Goal: Task Accomplishment & Management: Manage account settings

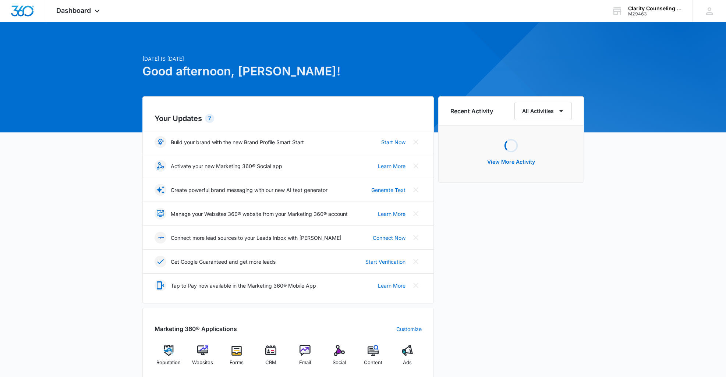
scroll to position [0, 0]
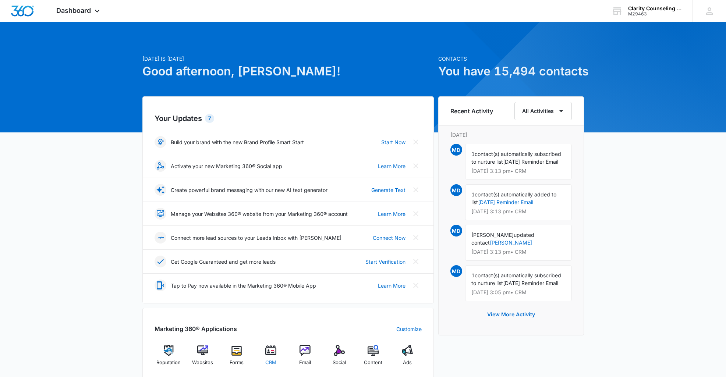
click at [271, 354] on img at bounding box center [270, 350] width 11 height 11
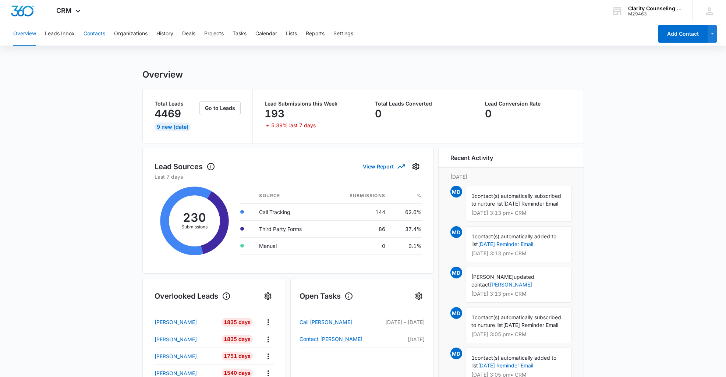
click at [104, 33] on button "Contacts" at bounding box center [95, 34] width 22 height 24
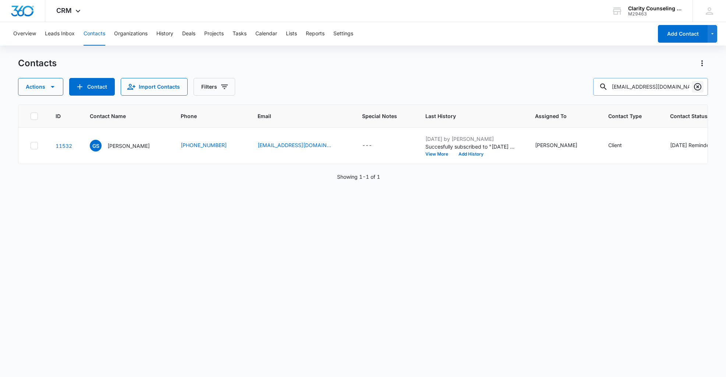
click at [696, 89] on icon "Clear" at bounding box center [697, 86] width 9 height 9
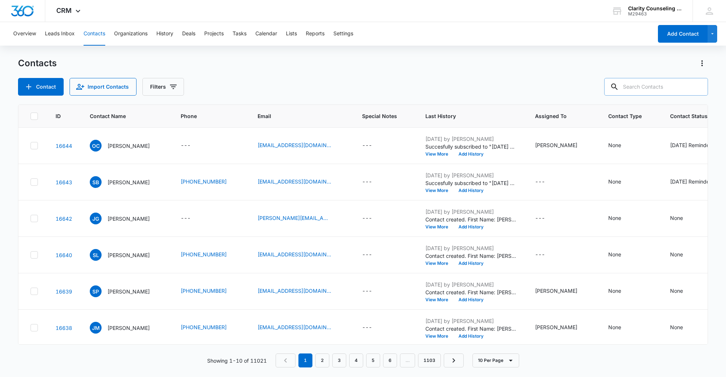
click at [635, 93] on input "text" at bounding box center [656, 87] width 104 height 18
paste input "[EMAIL_ADDRESS][DOMAIN_NAME]"
type input "[EMAIL_ADDRESS][DOMAIN_NAME]"
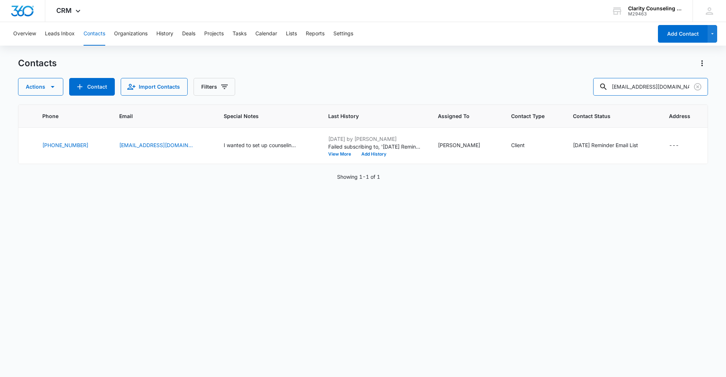
scroll to position [0, 137]
click at [694, 88] on icon "Clear" at bounding box center [697, 86] width 7 height 7
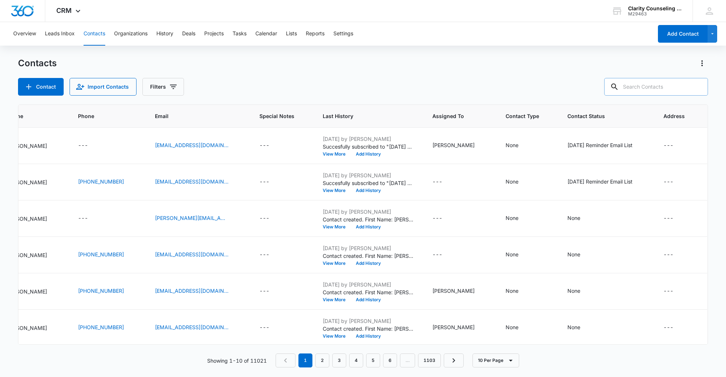
scroll to position [0, 109]
paste input "[PERSON_NAME][EMAIL_ADDRESS][PERSON_NAME][DOMAIN_NAME]"
type input "[PERSON_NAME][EMAIL_ADDRESS][PERSON_NAME][DOMAIN_NAME]"
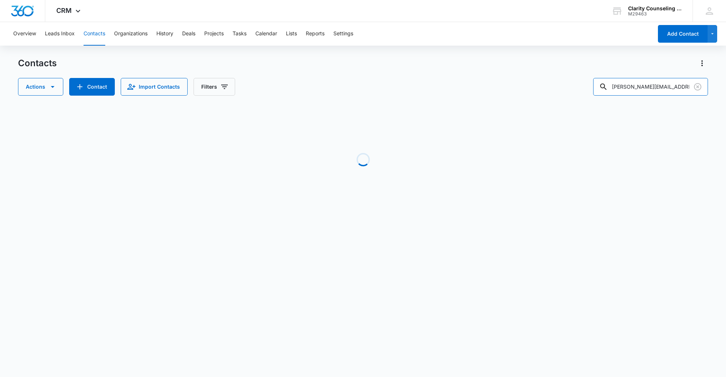
scroll to position [0, 78]
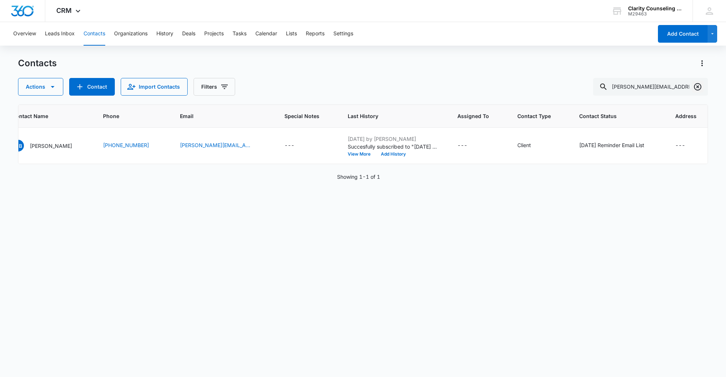
click at [698, 84] on icon "Clear" at bounding box center [697, 86] width 7 height 7
click at [698, 84] on div at bounding box center [698, 87] width 12 height 18
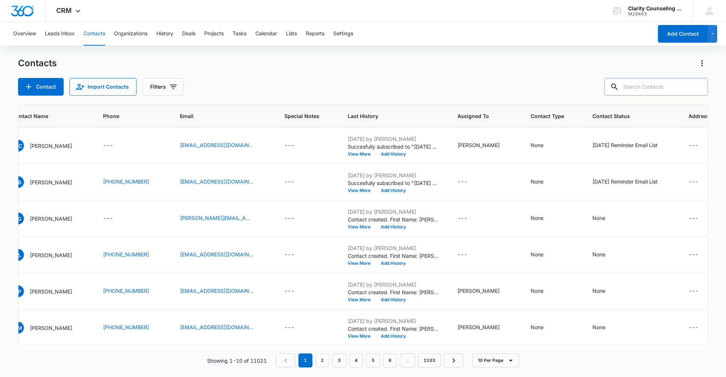
paste input "[EMAIL_ADDRESS][DOMAIN_NAME]"
type input "[EMAIL_ADDRESS][DOMAIN_NAME]"
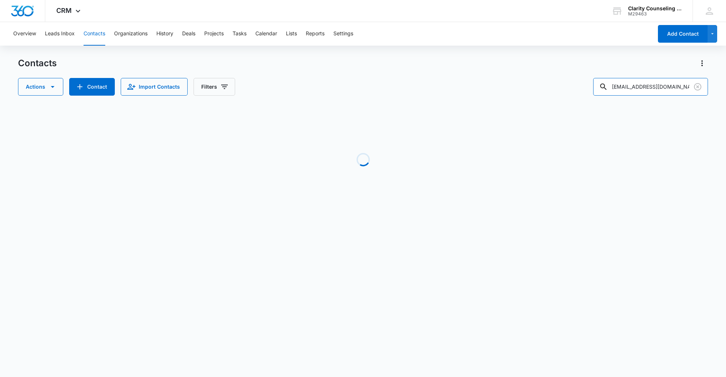
scroll to position [0, 47]
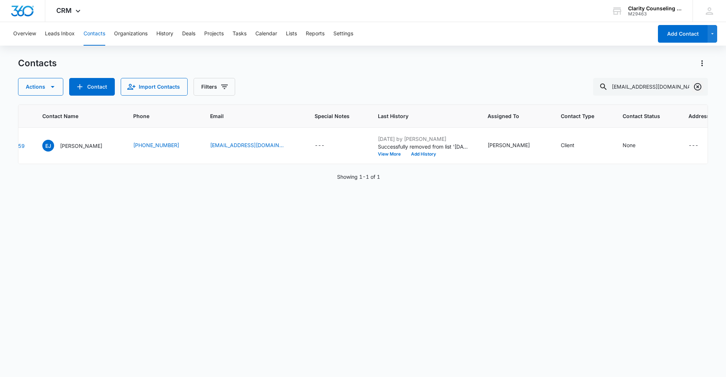
click at [695, 85] on icon "Clear" at bounding box center [697, 86] width 7 height 7
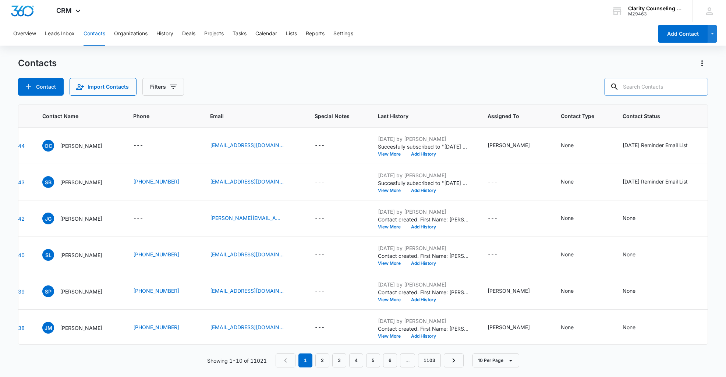
paste input "[EMAIL_ADDRESS][DOMAIN_NAME]"
type input "[EMAIL_ADDRESS][DOMAIN_NAME]"
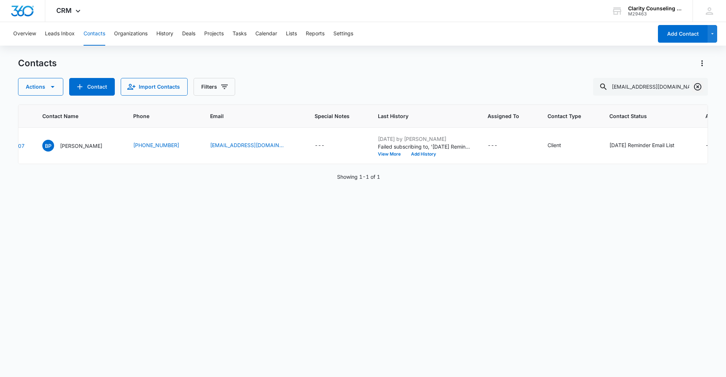
click at [693, 88] on icon "Clear" at bounding box center [697, 86] width 9 height 9
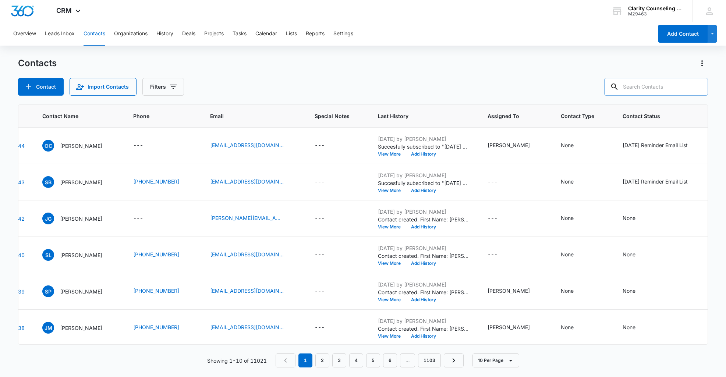
paste input "[EMAIL_ADDRESS][DOMAIN_NAME]"
type input "[EMAIL_ADDRESS][DOMAIN_NAME]"
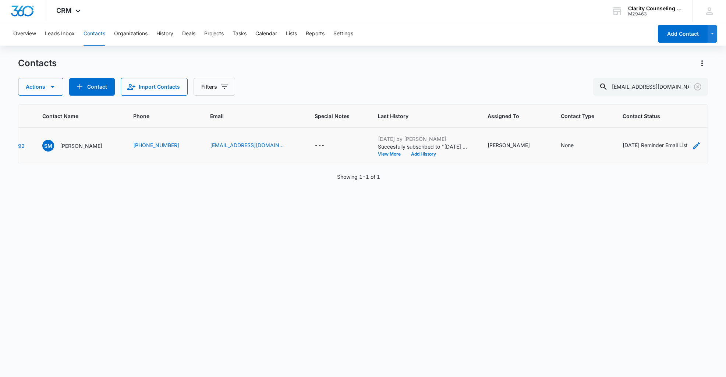
click at [643, 143] on div "[DATE] Reminder Email List" at bounding box center [654, 145] width 65 height 8
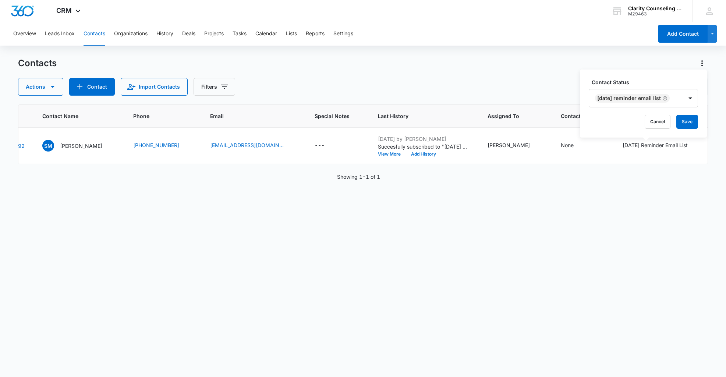
drag, startPoint x: 668, startPoint y: 99, endPoint x: 670, endPoint y: 104, distance: 5.8
click at [667, 99] on icon "Remove Saturday Reminder Email List" at bounding box center [665, 98] width 4 height 4
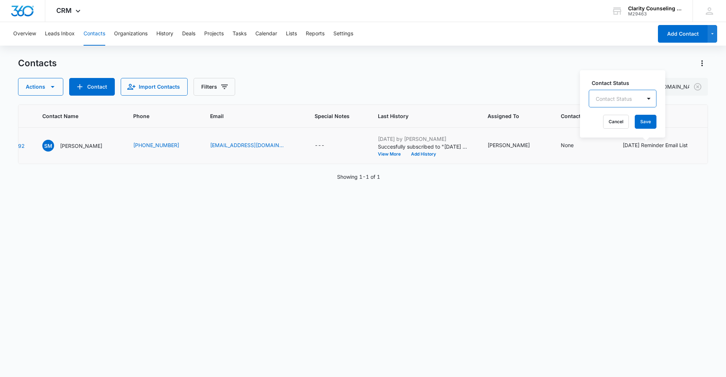
click at [639, 125] on button "Save" at bounding box center [646, 122] width 22 height 14
click at [699, 86] on icon "Clear" at bounding box center [697, 86] width 9 height 9
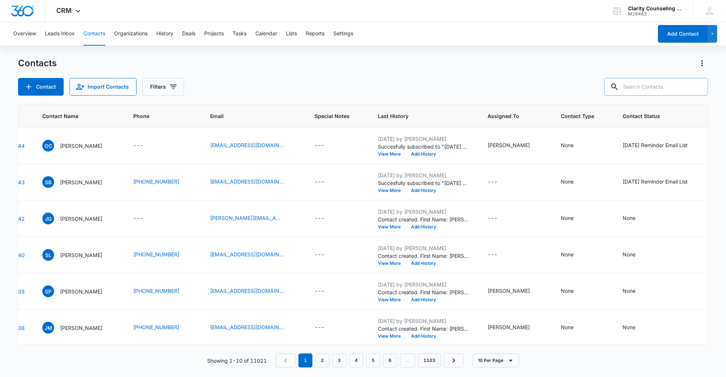
paste input "[PERSON_NAME][EMAIL_ADDRESS][PERSON_NAME][DOMAIN_NAME]"
type input "[PERSON_NAME][EMAIL_ADDRESS][PERSON_NAME][DOMAIN_NAME]"
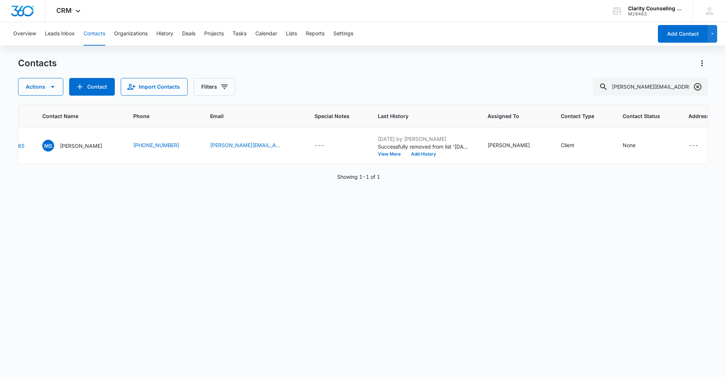
click at [697, 88] on icon "Clear" at bounding box center [697, 86] width 7 height 7
drag, startPoint x: 697, startPoint y: 88, endPoint x: 671, endPoint y: 86, distance: 26.2
click at [694, 87] on div at bounding box center [698, 87] width 12 height 18
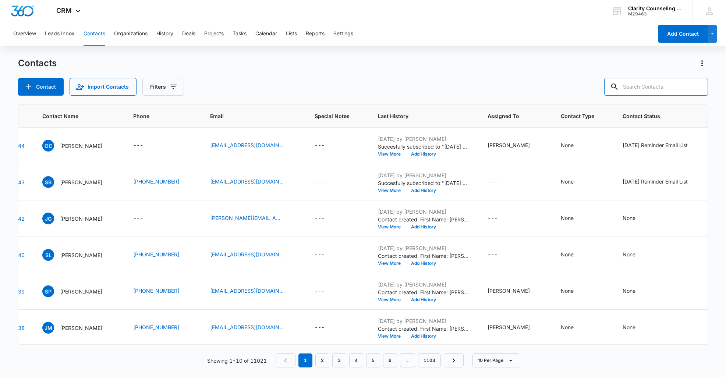
paste input "[EMAIL_ADDRESS][DOMAIN_NAME]"
type input "[EMAIL_ADDRESS][DOMAIN_NAME]"
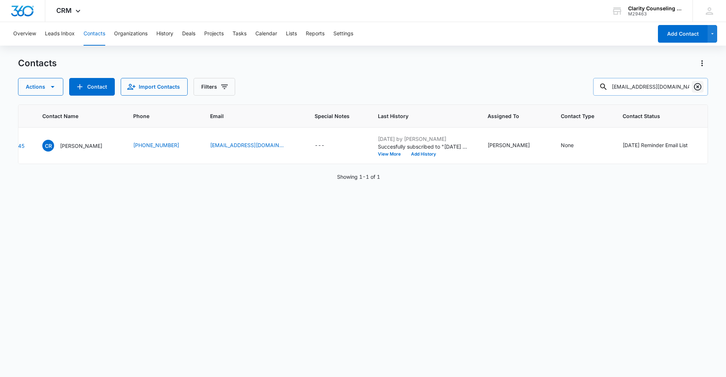
click at [699, 90] on icon "Clear" at bounding box center [697, 86] width 7 height 7
click at [699, 90] on div at bounding box center [698, 87] width 12 height 18
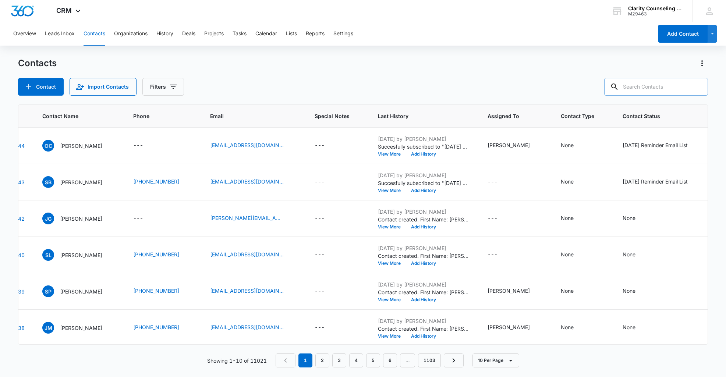
paste input "[EMAIL_ADDRESS][DOMAIN_NAME]"
type input "[EMAIL_ADDRESS][DOMAIN_NAME]"
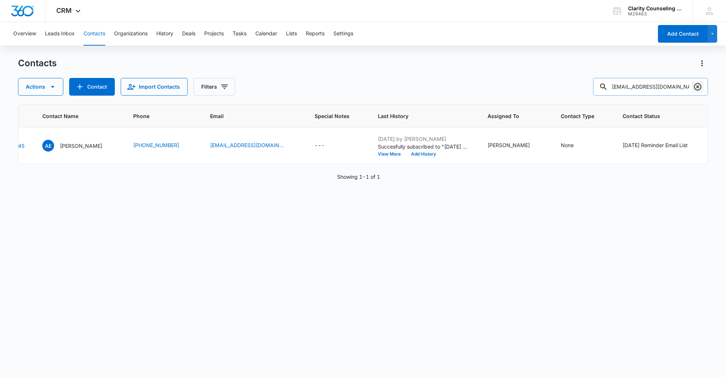
click at [698, 87] on icon "Clear" at bounding box center [697, 86] width 7 height 7
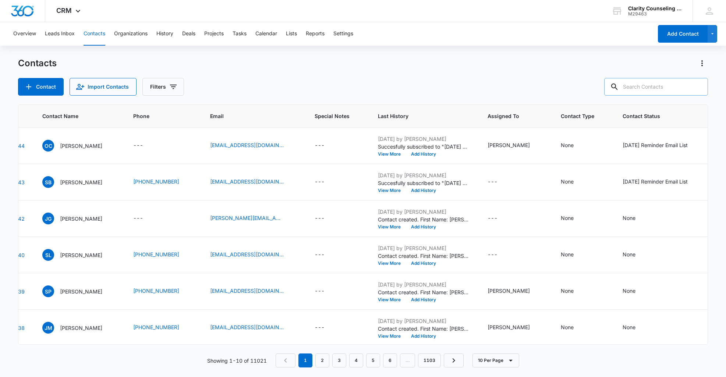
paste input "[EMAIL_ADDRESS][DOMAIN_NAME]"
type input "[EMAIL_ADDRESS][DOMAIN_NAME]"
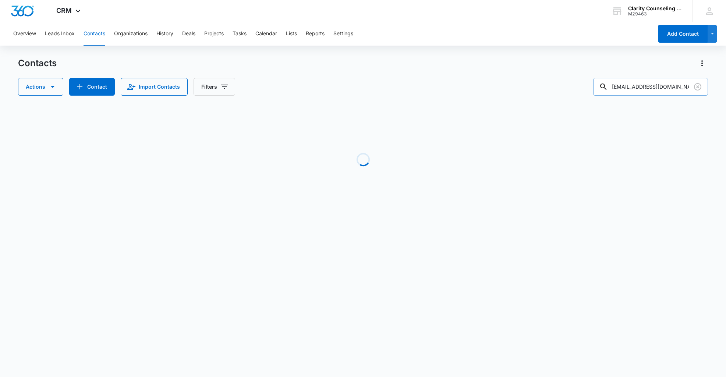
scroll to position [0, 0]
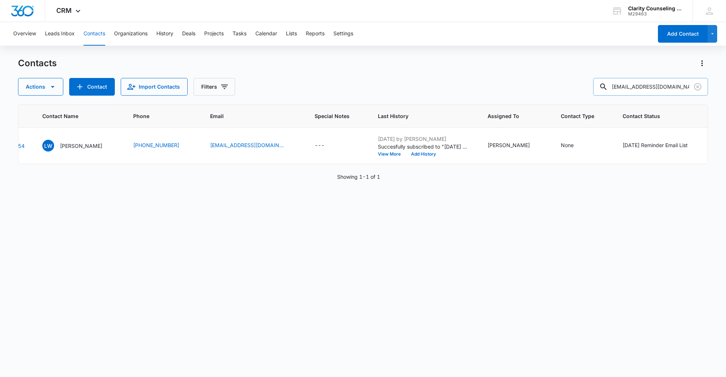
click at [700, 88] on icon "Clear" at bounding box center [697, 86] width 9 height 9
click at [699, 88] on div at bounding box center [698, 87] width 12 height 18
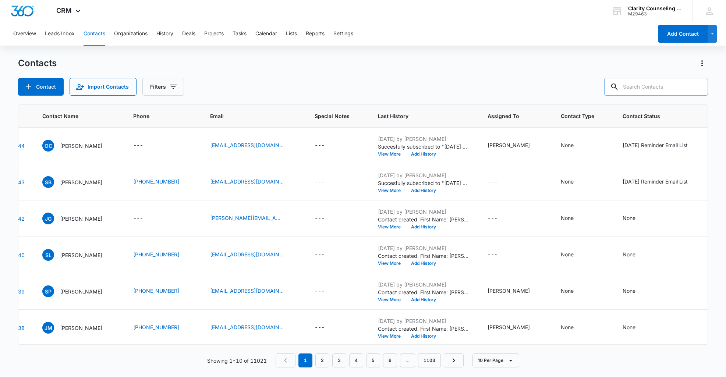
paste input "[EMAIL_ADDRESS][DOMAIN_NAME]"
type input "[EMAIL_ADDRESS][DOMAIN_NAME]"
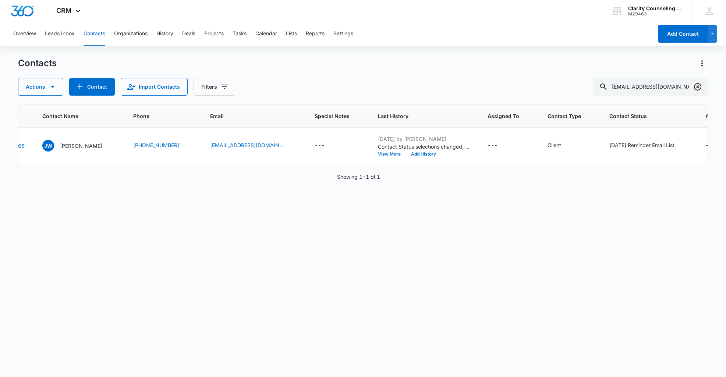
click at [701, 85] on icon "Clear" at bounding box center [697, 86] width 9 height 9
click at [701, 85] on div at bounding box center [698, 87] width 12 height 18
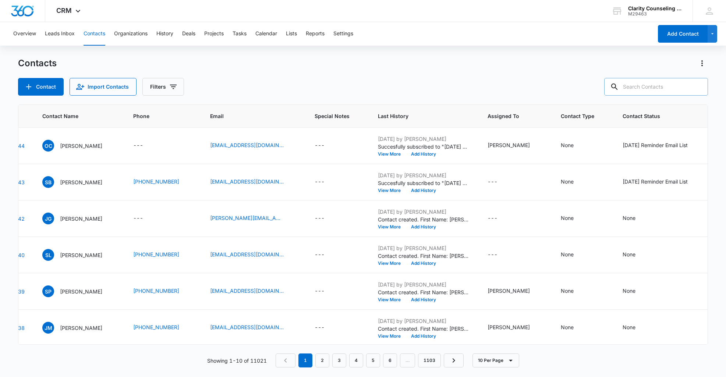
paste input "[PERSON_NAME][EMAIL_ADDRESS][PERSON_NAME][DOMAIN_NAME]"
type input "[PERSON_NAME][EMAIL_ADDRESS][PERSON_NAME][DOMAIN_NAME]"
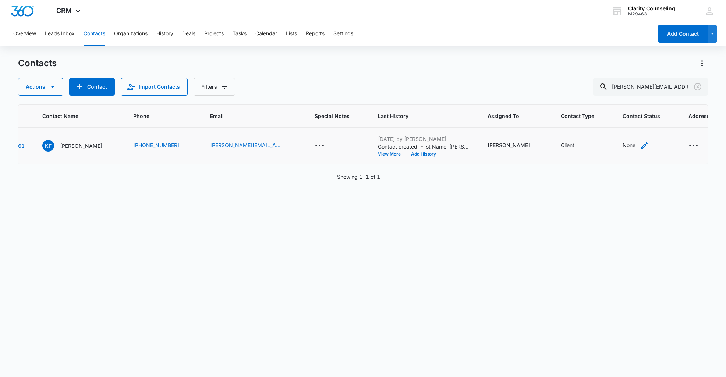
click at [622, 143] on div "None" at bounding box center [628, 145] width 13 height 8
drag, startPoint x: 615, startPoint y: 97, endPoint x: 617, endPoint y: 120, distance: 23.3
click at [615, 97] on div "Contact Status" at bounding box center [609, 99] width 36 height 8
click at [612, 157] on p "[DATE] Reminder Email List" at bounding box center [617, 150] width 49 height 15
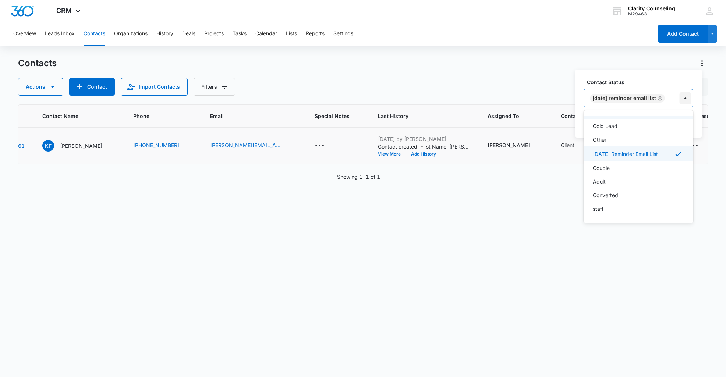
click at [691, 100] on div at bounding box center [686, 98] width 12 height 12
click at [684, 122] on button "Save" at bounding box center [682, 122] width 22 height 14
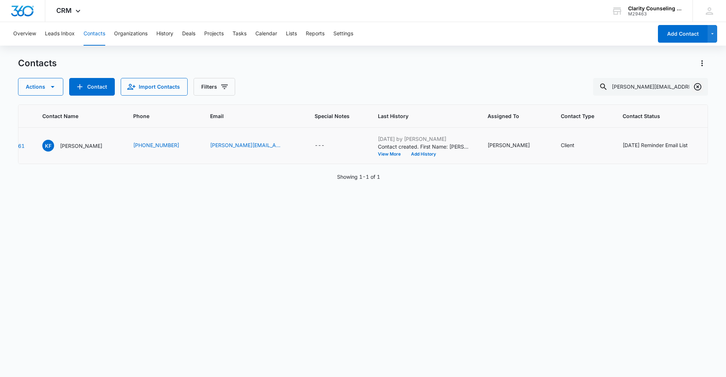
click at [700, 87] on icon "Clear" at bounding box center [697, 86] width 9 height 9
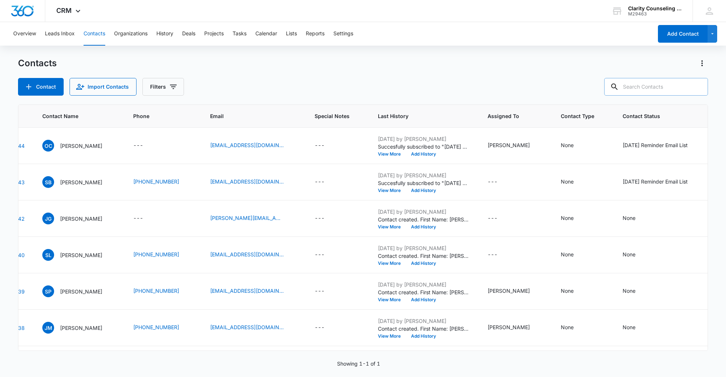
drag, startPoint x: 700, startPoint y: 87, endPoint x: 687, endPoint y: 91, distance: 13.7
click at [699, 87] on div at bounding box center [698, 87] width 12 height 18
paste input "[EMAIL_ADDRESS][DOMAIN_NAME]"
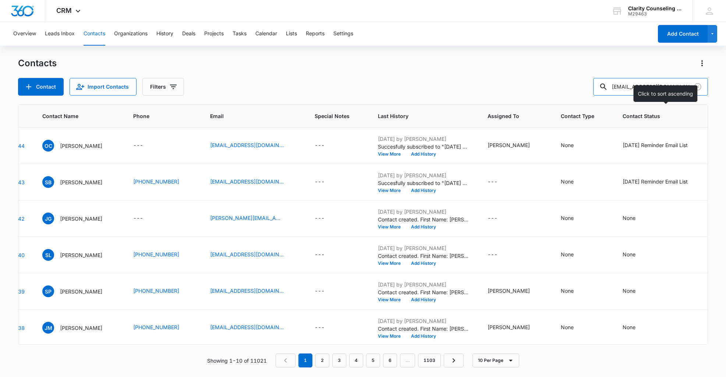
type input "[EMAIL_ADDRESS][DOMAIN_NAME]"
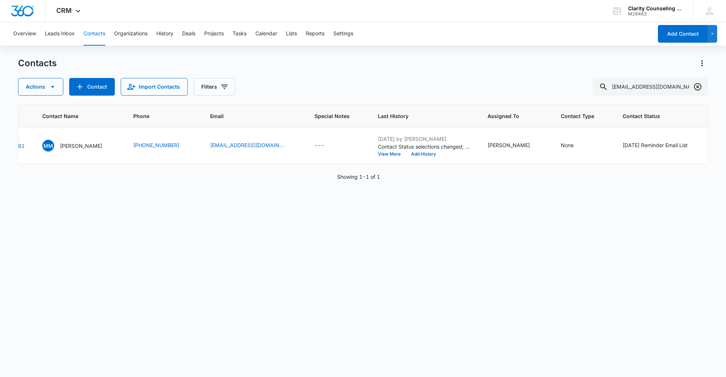
click at [697, 85] on icon "Clear" at bounding box center [697, 86] width 9 height 9
drag, startPoint x: 697, startPoint y: 85, endPoint x: 663, endPoint y: 85, distance: 33.5
click at [696, 85] on div at bounding box center [698, 87] width 12 height 18
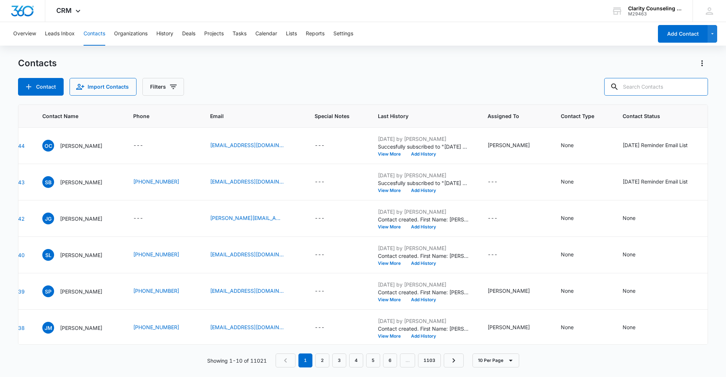
paste input "[EMAIL_ADDRESS][DOMAIN_NAME]"
type input "[EMAIL_ADDRESS][DOMAIN_NAME]"
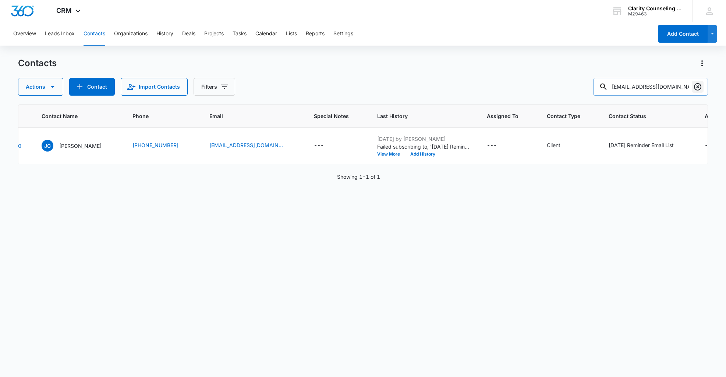
click at [698, 88] on icon "Clear" at bounding box center [697, 86] width 7 height 7
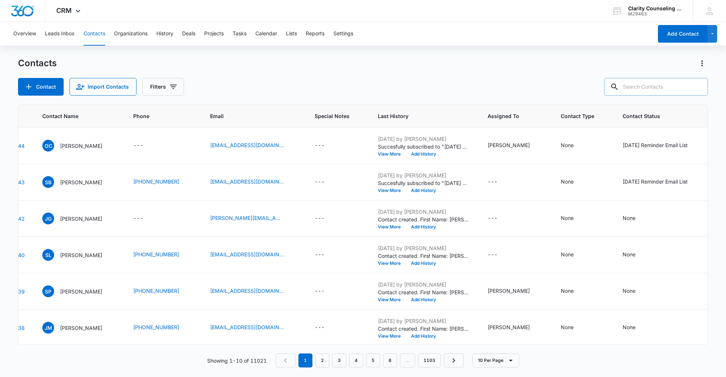
paste input "[EMAIL_ADDRESS][DOMAIN_NAME]"
type input "[EMAIL_ADDRESS][DOMAIN_NAME]"
click at [693, 88] on icon "Clear" at bounding box center [697, 86] width 9 height 9
paste input "[PERSON_NAME][EMAIL_ADDRESS][PERSON_NAME][DOMAIN_NAME]"
type input "[PERSON_NAME][EMAIL_ADDRESS][PERSON_NAME][DOMAIN_NAME]"
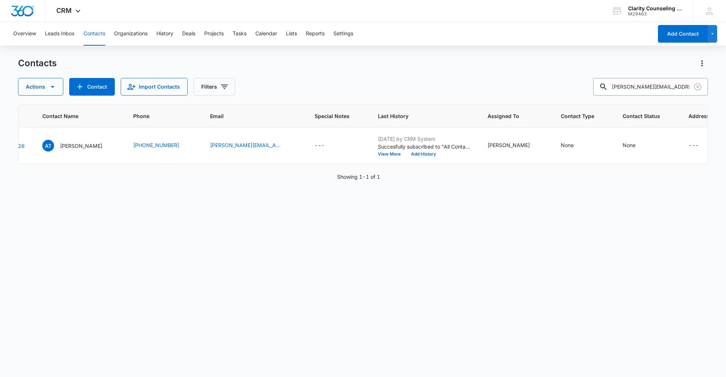
drag, startPoint x: 699, startPoint y: 86, endPoint x: 660, endPoint y: 86, distance: 38.3
click at [699, 86] on icon "Clear" at bounding box center [697, 86] width 9 height 9
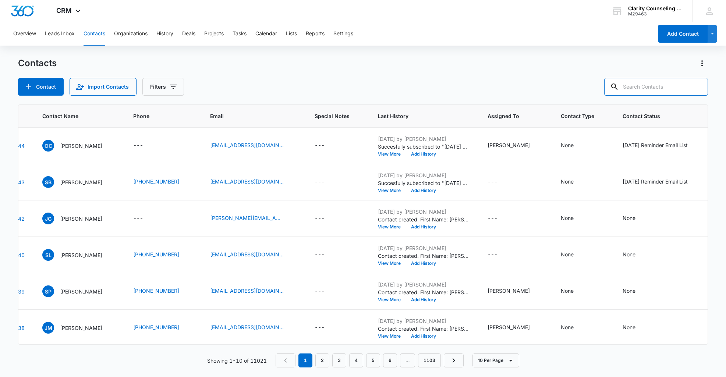
paste input "[EMAIL_ADDRESS][DOMAIN_NAME]"
type input "[EMAIL_ADDRESS][DOMAIN_NAME]"
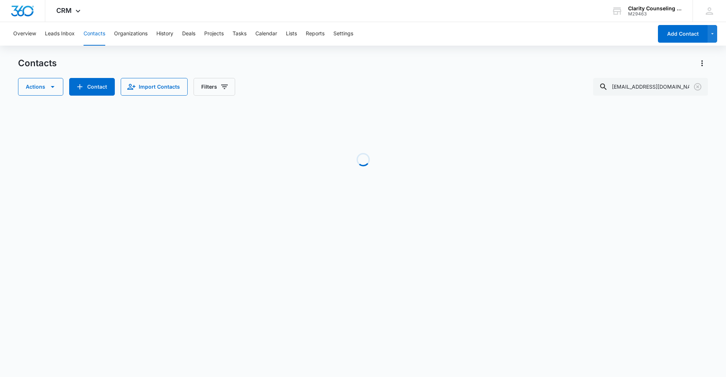
scroll to position [0, 35]
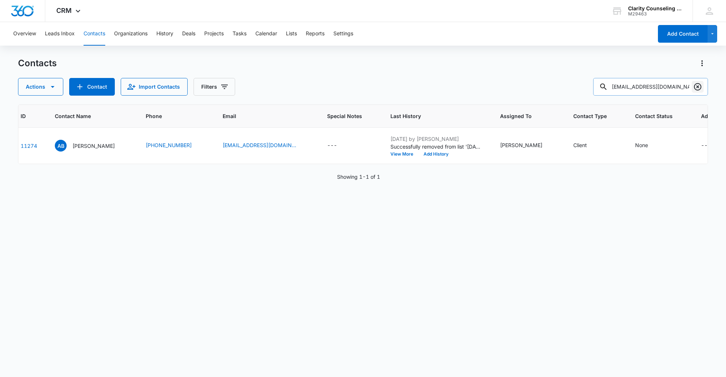
click at [697, 87] on icon "Clear" at bounding box center [697, 86] width 7 height 7
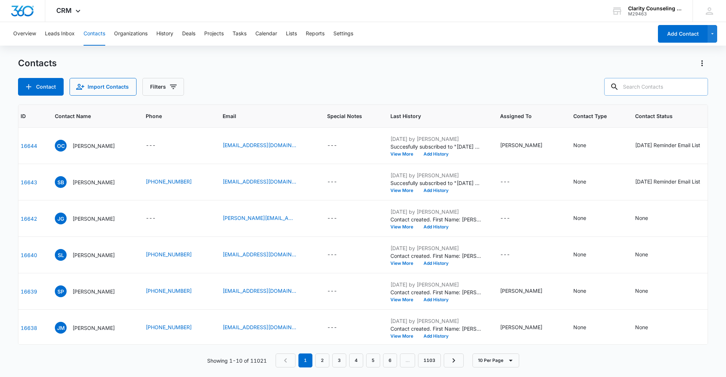
paste input "[EMAIL_ADDRESS][DOMAIN_NAME]"
type input "[EMAIL_ADDRESS][DOMAIN_NAME]"
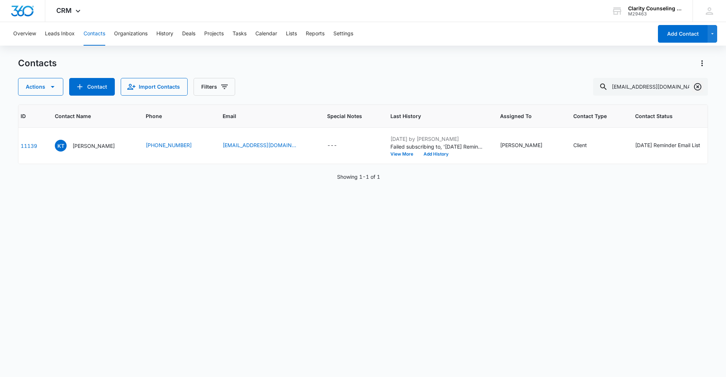
click at [696, 84] on icon "Clear" at bounding box center [697, 86] width 9 height 9
click at [696, 84] on div at bounding box center [698, 87] width 12 height 18
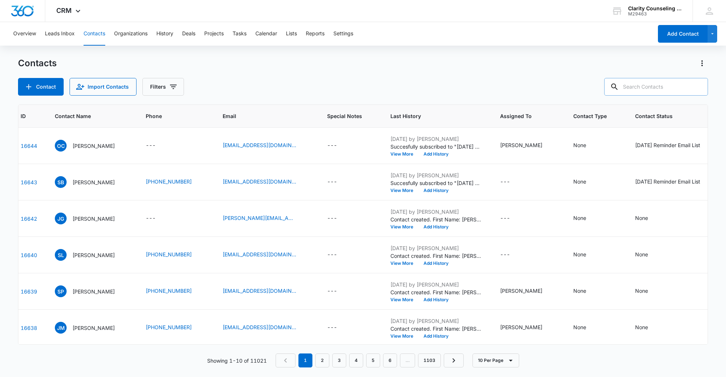
paste input "[EMAIL_ADDRESS][DOMAIN_NAME]"
type input "[EMAIL_ADDRESS][DOMAIN_NAME]"
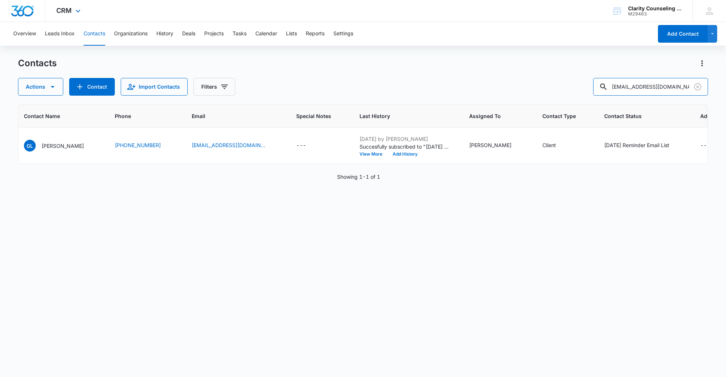
scroll to position [0, 65]
drag, startPoint x: 697, startPoint y: 86, endPoint x: 666, endPoint y: 91, distance: 31.4
click at [697, 86] on icon "Clear" at bounding box center [697, 86] width 7 height 7
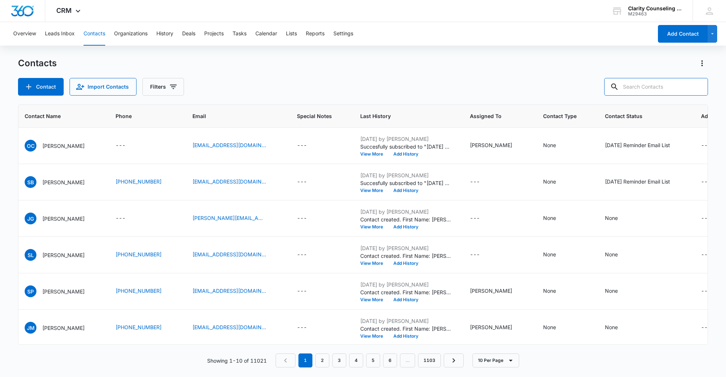
paste input "[EMAIL_ADDRESS][DOMAIN_NAME]"
type input "[EMAIL_ADDRESS][DOMAIN_NAME]"
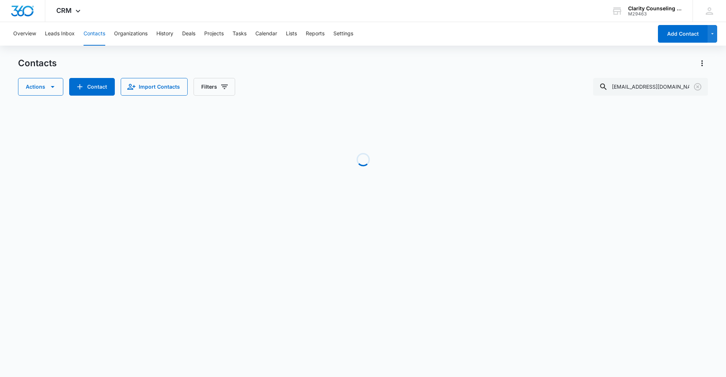
scroll to position [0, 56]
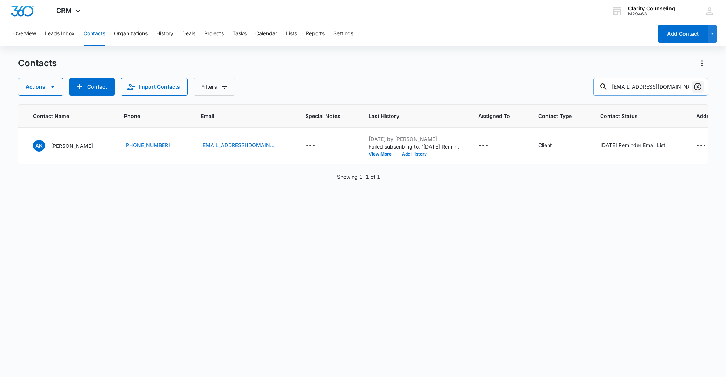
click at [700, 85] on icon "Clear" at bounding box center [697, 86] width 7 height 7
click at [700, 85] on div at bounding box center [698, 87] width 12 height 18
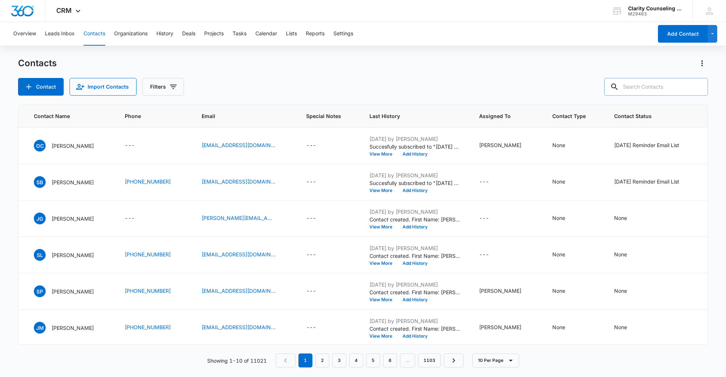
paste input "[EMAIL_ADDRESS][DOMAIN_NAME]"
type input "[EMAIL_ADDRESS][DOMAIN_NAME]"
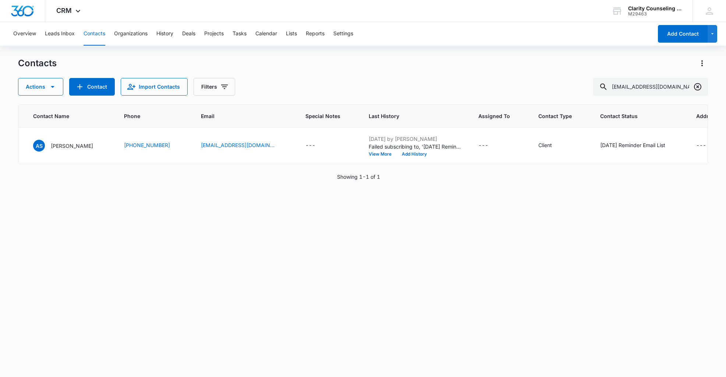
click at [698, 86] on icon "Clear" at bounding box center [697, 86] width 7 height 7
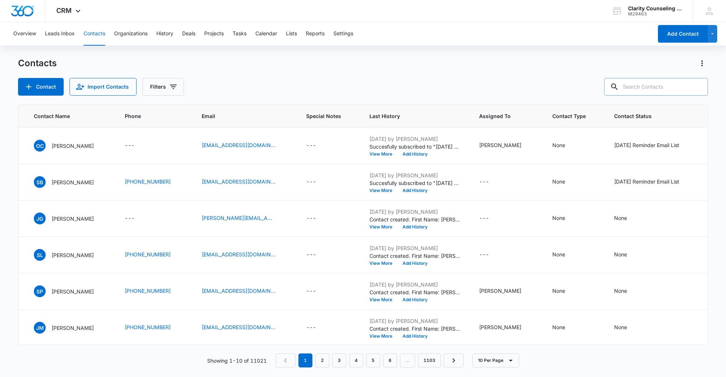
paste input "[EMAIL_ADDRESS][DOMAIN_NAME]"
type input "[EMAIL_ADDRESS][DOMAIN_NAME]"
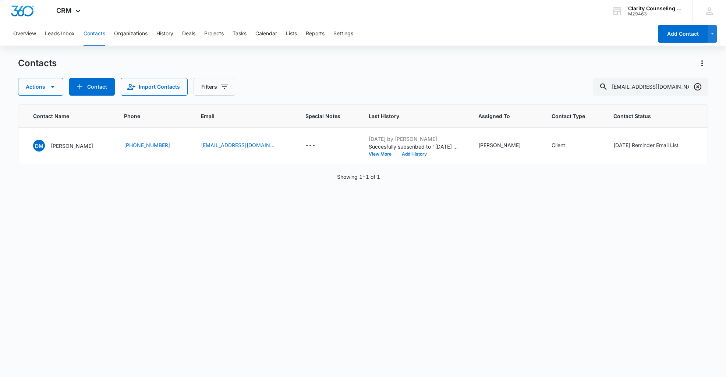
click at [700, 89] on icon "Clear" at bounding box center [697, 86] width 7 height 7
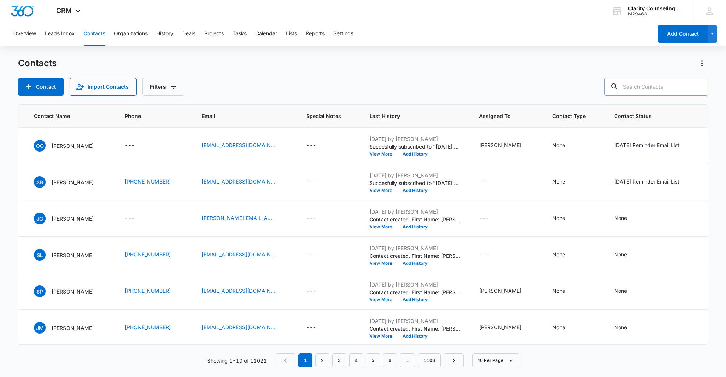
paste input "[EMAIL_ADDRESS][DOMAIN_NAME]"
type input "[EMAIL_ADDRESS][DOMAIN_NAME]"
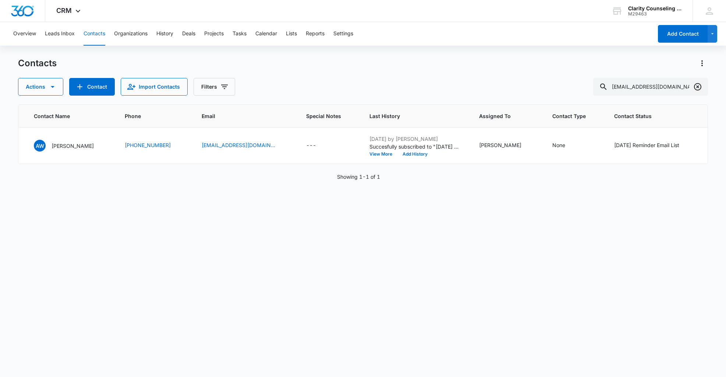
click at [700, 88] on icon "Clear" at bounding box center [697, 86] width 9 height 9
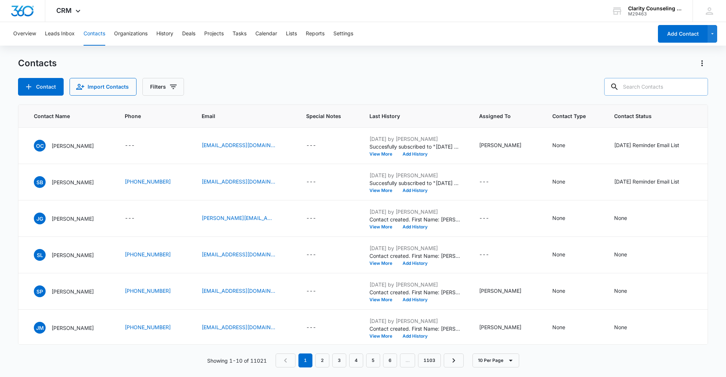
paste input "[EMAIL_ADDRESS][DOMAIN_NAME]"
type input "[EMAIL_ADDRESS][DOMAIN_NAME]"
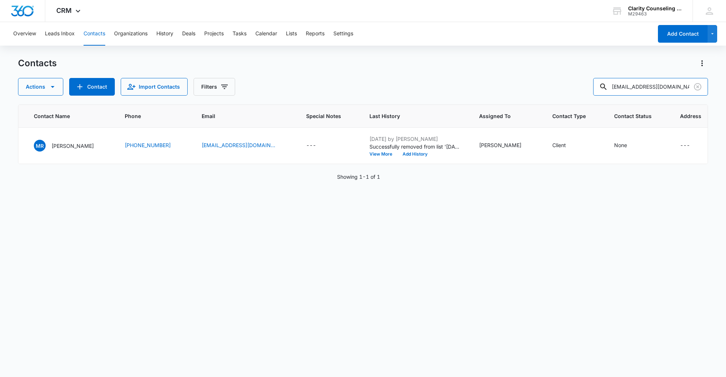
scroll to position [0, 40]
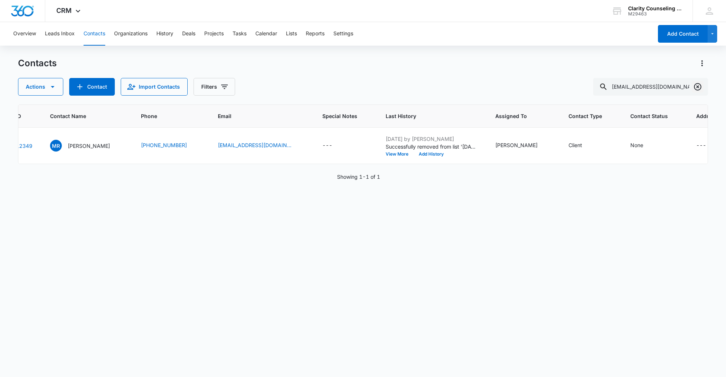
click at [699, 88] on icon "Clear" at bounding box center [697, 86] width 7 height 7
click at [699, 88] on div at bounding box center [698, 87] width 12 height 18
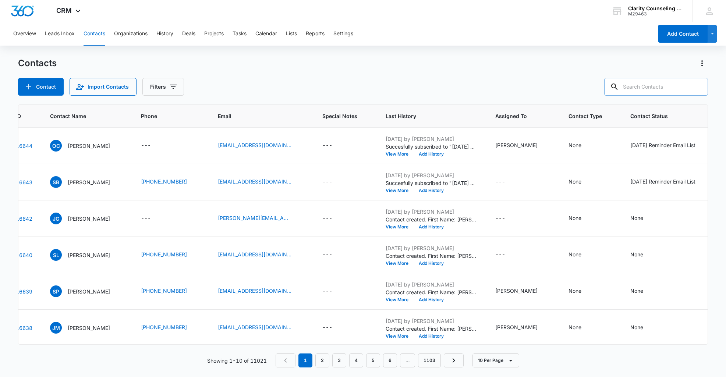
paste input "[EMAIL_ADDRESS][DOMAIN_NAME]"
type input "[EMAIL_ADDRESS][DOMAIN_NAME]"
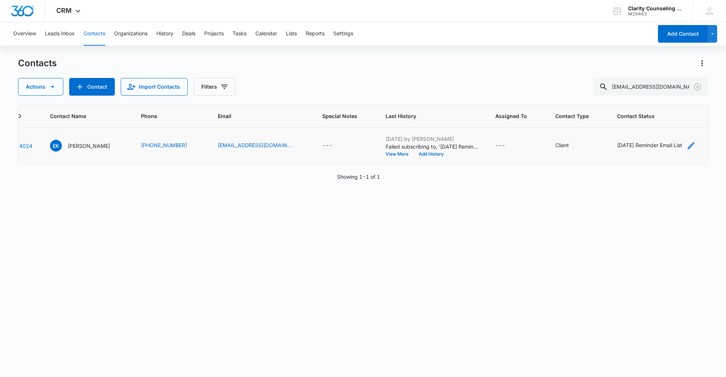
click at [617, 145] on div "[DATE] Reminder Email List" at bounding box center [649, 145] width 65 height 8
click at [631, 123] on button "Save" at bounding box center [633, 122] width 22 height 14
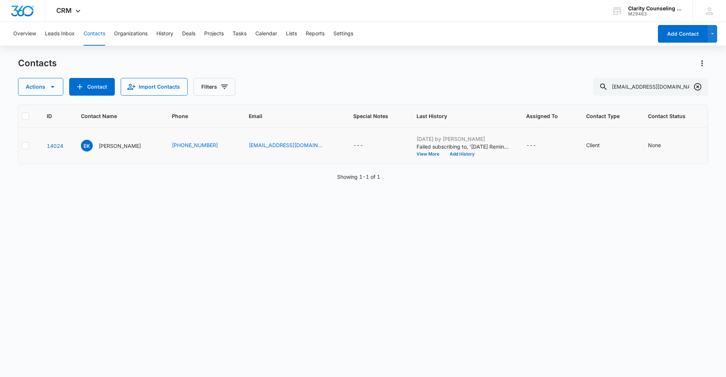
click at [696, 86] on icon "Clear" at bounding box center [697, 86] width 9 height 9
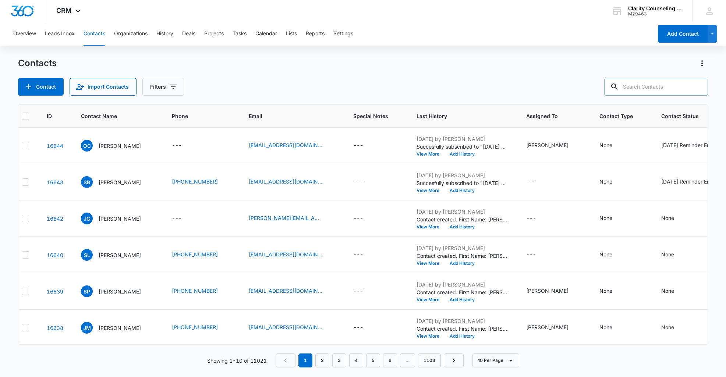
paste input "[EMAIL_ADDRESS][DOMAIN_NAME]"
type input "[EMAIL_ADDRESS][DOMAIN_NAME]"
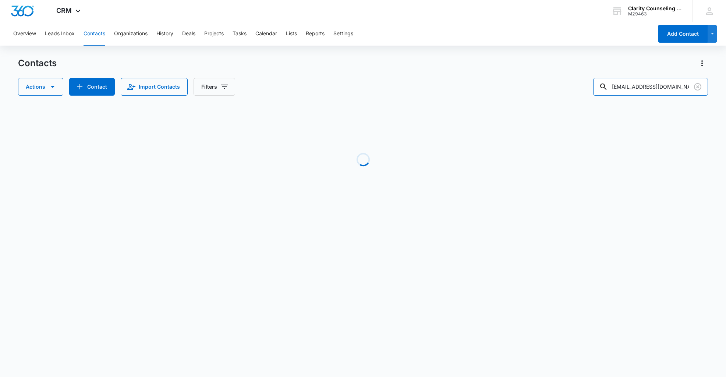
scroll to position [0, 0]
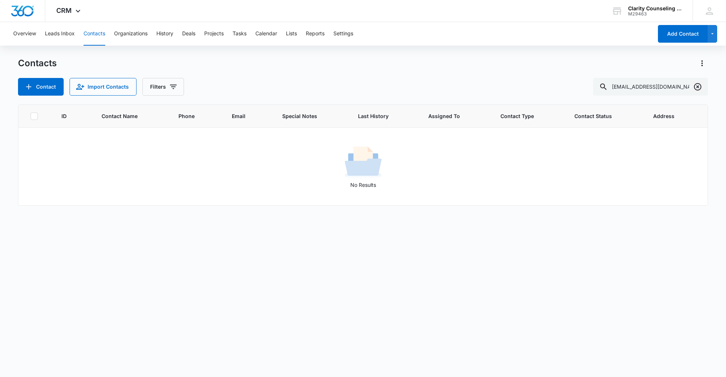
click at [696, 87] on icon "Clear" at bounding box center [697, 86] width 9 height 9
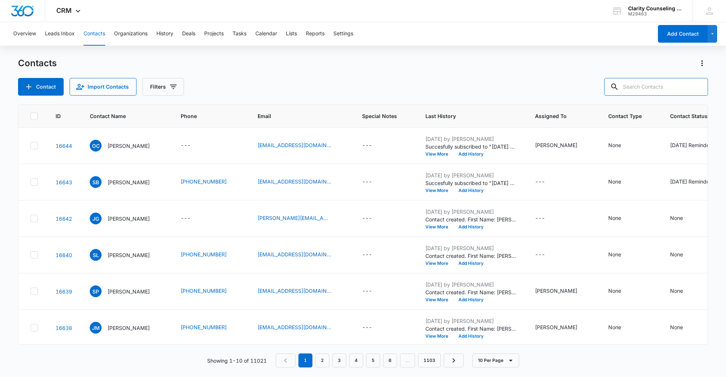
click at [649, 88] on input "text" at bounding box center [656, 87] width 104 height 18
paste input "[EMAIL_ADDRESS][DOMAIN_NAME]"
type input "[EMAIL_ADDRESS][DOMAIN_NAME]"
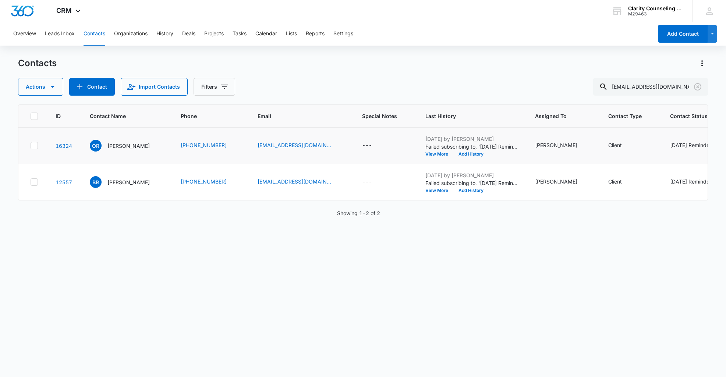
click at [670, 146] on div "[DATE] Reminder Email List" at bounding box center [702, 145] width 65 height 8
click at [608, 140] on icon "Remove Saturday Reminder Email List" at bounding box center [607, 140] width 5 height 6
click at [628, 159] on button "Save" at bounding box center [630, 163] width 22 height 14
click at [696, 87] on icon "Clear" at bounding box center [697, 86] width 9 height 9
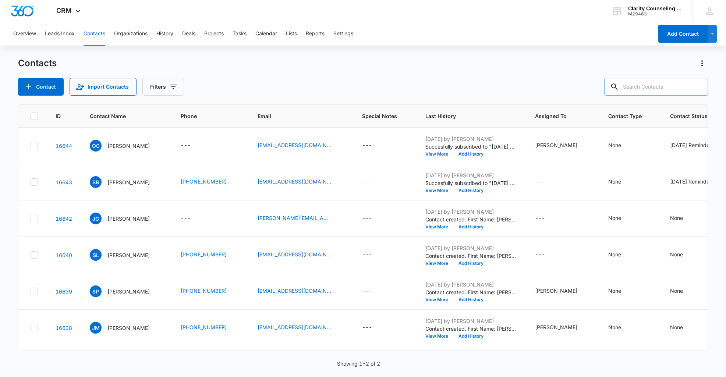
click at [696, 87] on div at bounding box center [698, 87] width 12 height 18
paste input "[EMAIL_ADDRESS][DOMAIN_NAME]"
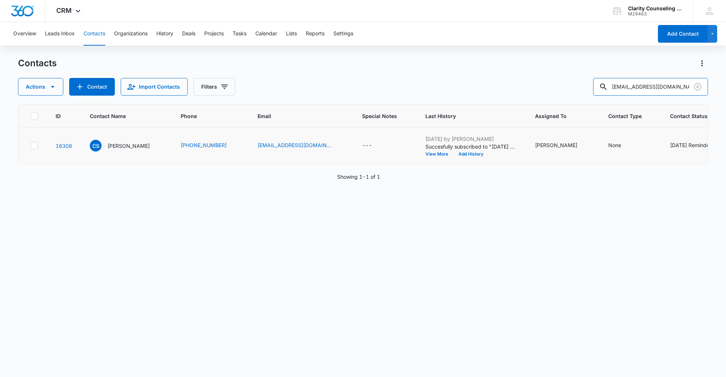
type input "[EMAIL_ADDRESS][DOMAIN_NAME]\"
click at [677, 146] on div "[DATE] Reminder Email List" at bounding box center [702, 145] width 65 height 8
drag, startPoint x: 607, startPoint y: 141, endPoint x: 618, endPoint y: 157, distance: 20.0
click at [607, 141] on icon "Remove Saturday Reminder Email List" at bounding box center [606, 140] width 5 height 6
click at [629, 163] on button "Save" at bounding box center [629, 163] width 22 height 14
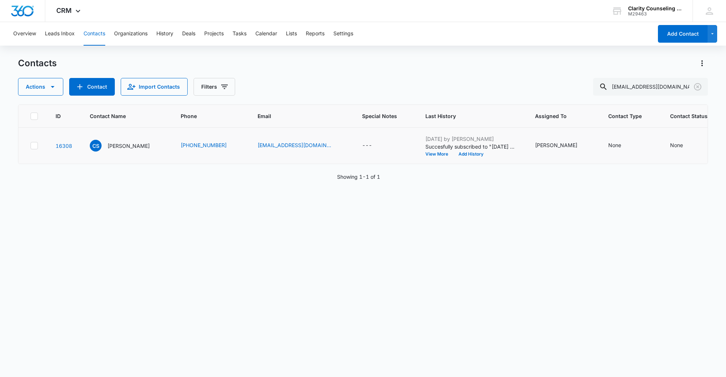
click at [699, 86] on icon "Clear" at bounding box center [697, 86] width 7 height 7
click at [699, 86] on div at bounding box center [698, 87] width 12 height 18
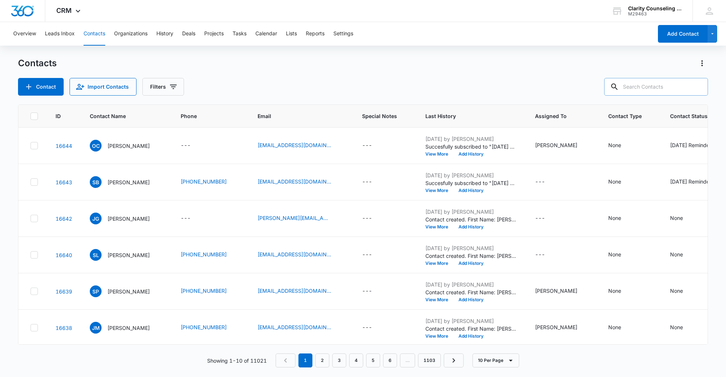
paste input "[EMAIL_ADDRESS][DOMAIN_NAME]"
type input "[EMAIL_ADDRESS][DOMAIN_NAME]"
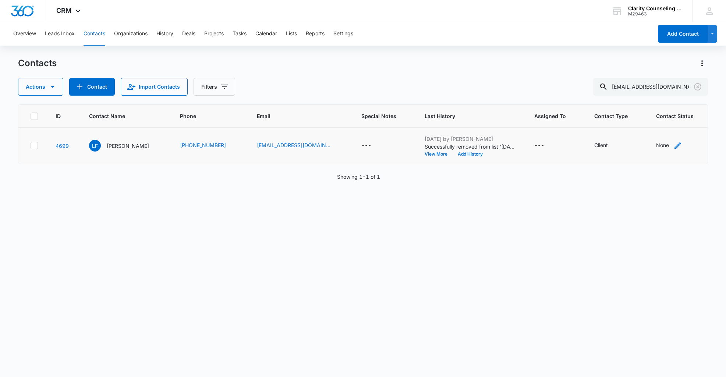
click at [666, 146] on div "None" at bounding box center [662, 145] width 13 height 8
click at [687, 102] on div "Contact Status" at bounding box center [664, 99] width 52 height 17
click at [678, 151] on p "[DATE] Reminder Email List" at bounding box center [670, 150] width 49 height 15
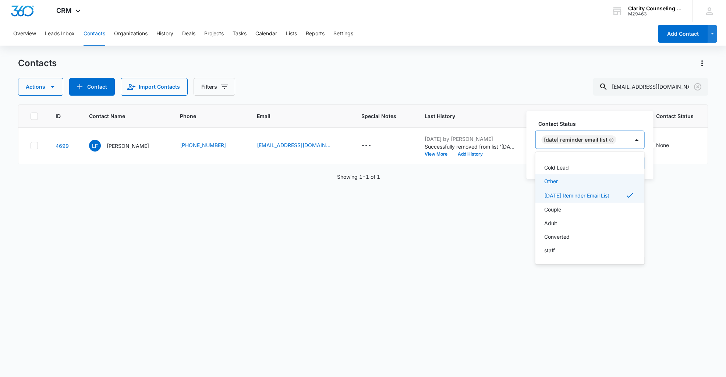
scroll to position [107, 0]
click at [636, 143] on div at bounding box center [637, 140] width 12 height 12
drag, startPoint x: 638, startPoint y: 165, endPoint x: 522, endPoint y: 181, distance: 116.2
click at [638, 166] on button "Save" at bounding box center [634, 163] width 22 height 14
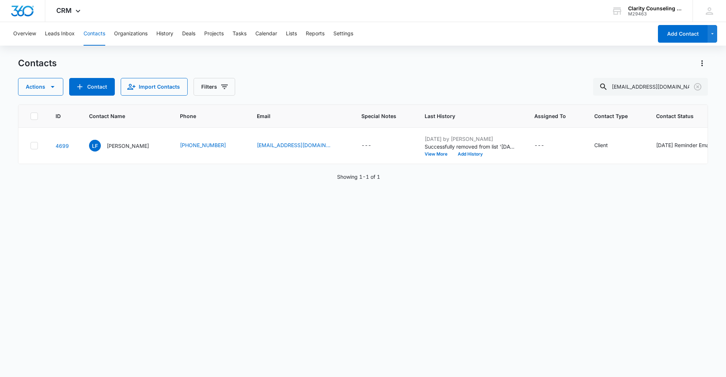
click at [698, 88] on icon "Clear" at bounding box center [697, 86] width 7 height 7
click at [698, 88] on div at bounding box center [698, 87] width 12 height 18
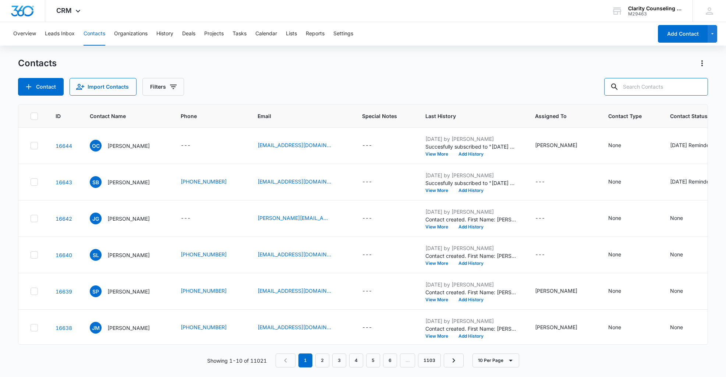
paste input "[EMAIL_ADDRESS][DOMAIN_NAME]"
type input "[EMAIL_ADDRESS][DOMAIN_NAME]"
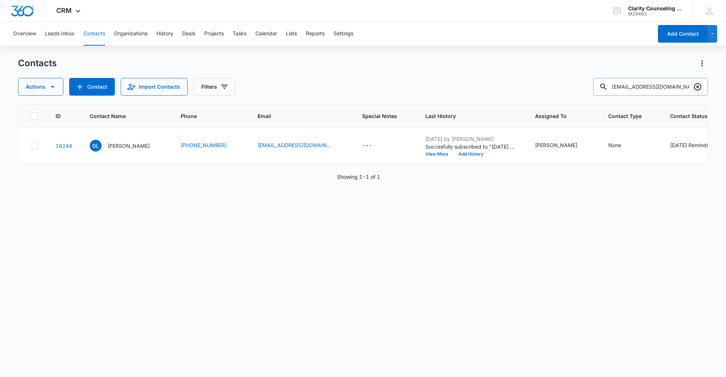
click at [698, 85] on icon "Clear" at bounding box center [697, 86] width 9 height 9
click at [698, 85] on div at bounding box center [698, 87] width 12 height 18
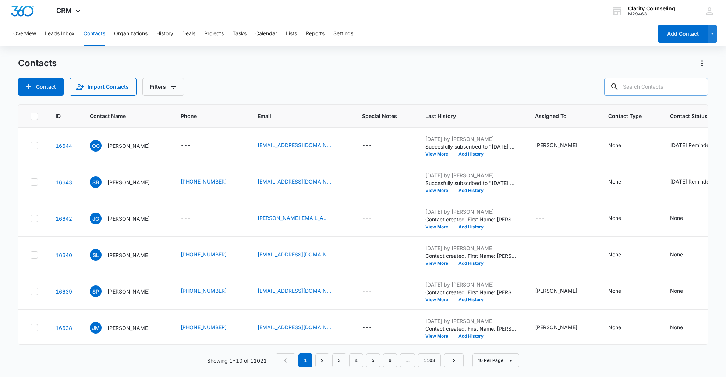
paste input "[EMAIL_ADDRESS][DOMAIN_NAME]"
type input "[EMAIL_ADDRESS][DOMAIN_NAME]"
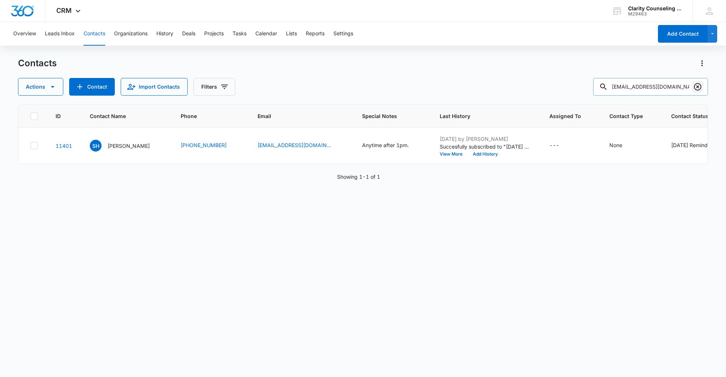
click at [698, 87] on icon "Clear" at bounding box center [697, 86] width 7 height 7
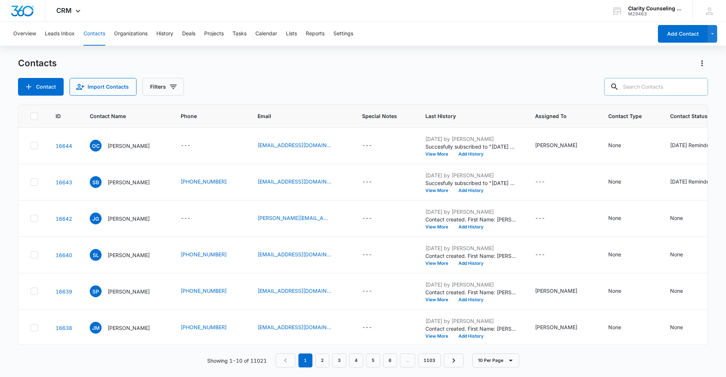
paste input "[EMAIL_ADDRESS][DOMAIN_NAME]"
type input "[EMAIL_ADDRESS][DOMAIN_NAME]"
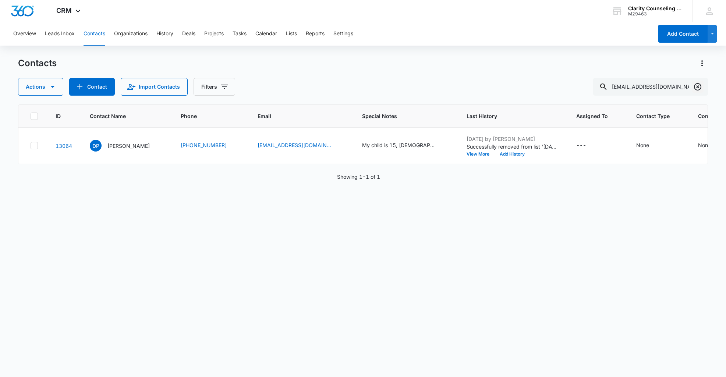
click at [696, 85] on icon "Clear" at bounding box center [697, 86] width 9 height 9
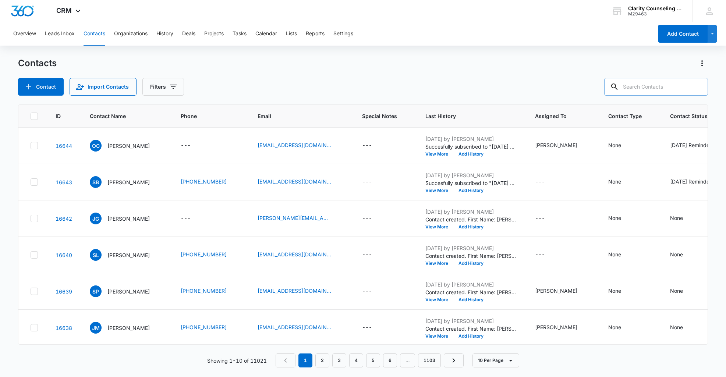
paste input "[EMAIL_ADDRESS][DOMAIN_NAME]"
type input "[EMAIL_ADDRESS][DOMAIN_NAME]"
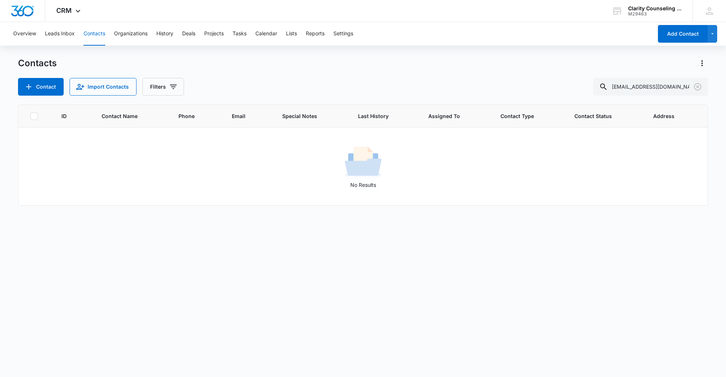
click at [30, 96] on div "Contacts Contact Import Contacts Filters [EMAIL_ADDRESS][DOMAIN_NAME] ID Contac…" at bounding box center [362, 216] width 689 height 319
click at [36, 87] on button "Contact" at bounding box center [41, 87] width 46 height 18
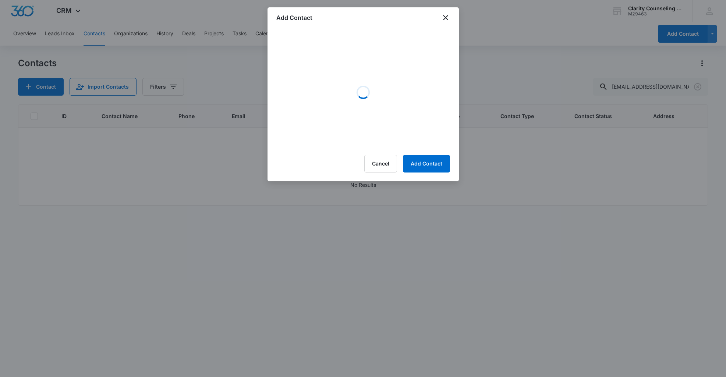
scroll to position [0, 0]
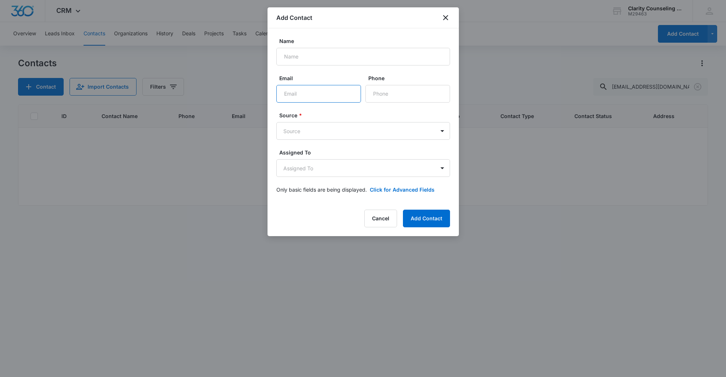
paste input "[EMAIL_ADDRESS][DOMAIN_NAME]"
type input "[EMAIL_ADDRESS][DOMAIN_NAME]"
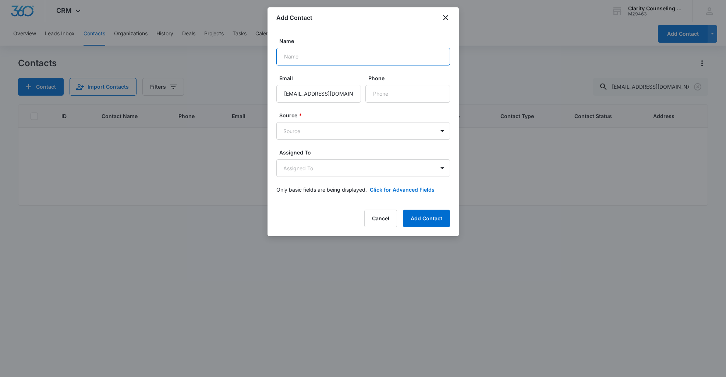
paste input "[PERSON_NAME]"
type input "[PERSON_NAME]"
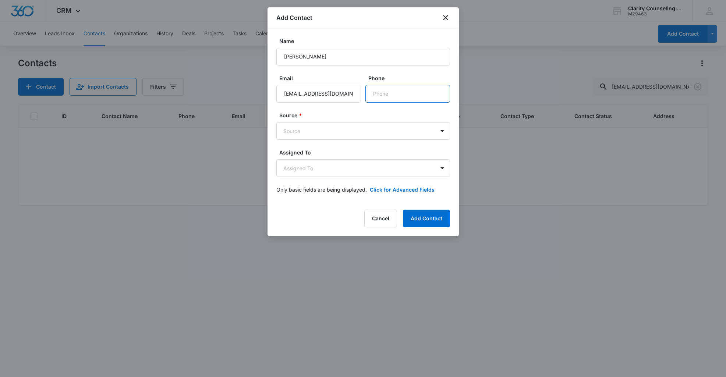
paste input "[PHONE_NUMBER]"
type input "[PHONE_NUMBER]"
click at [341, 132] on body "CRM Apps Reputation Websites Forms CRM Email Social Content Ads Intelligence Fi…" at bounding box center [363, 188] width 726 height 377
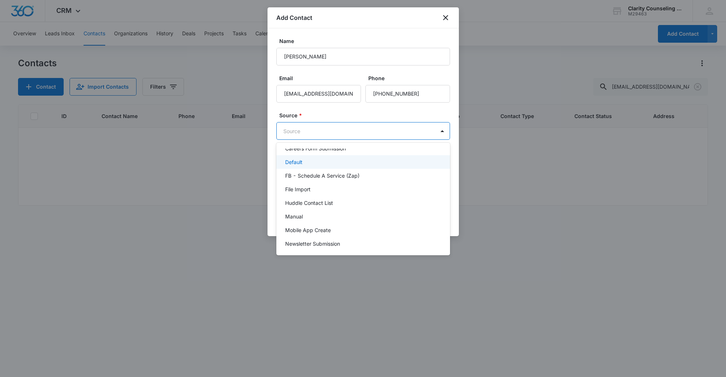
scroll to position [93, 0]
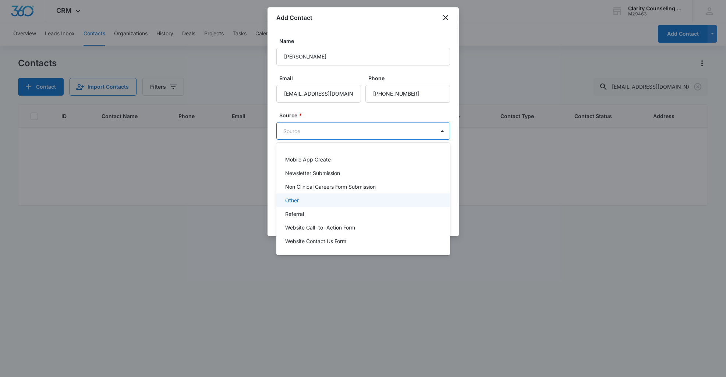
click at [315, 199] on div "Other" at bounding box center [362, 200] width 155 height 8
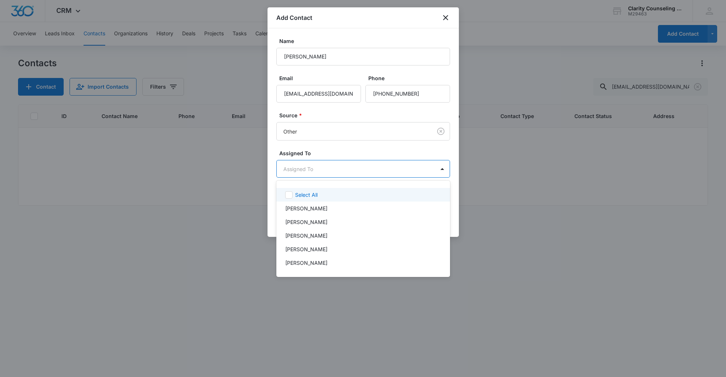
click at [324, 163] on body "CRM Apps Reputation Websites Forms CRM Email Social Content Ads Intelligence Fi…" at bounding box center [363, 188] width 726 height 377
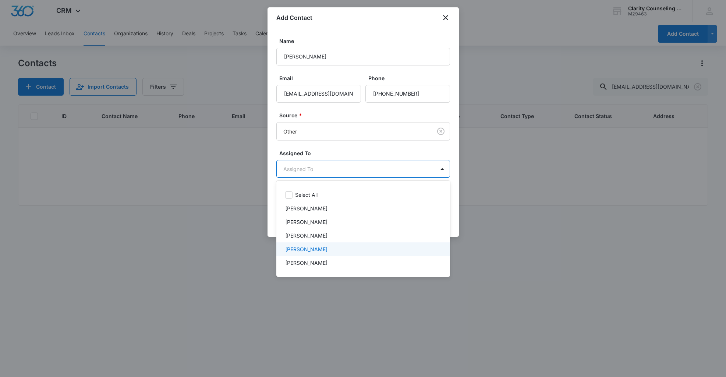
click at [313, 246] on p "[PERSON_NAME]" at bounding box center [306, 249] width 42 height 8
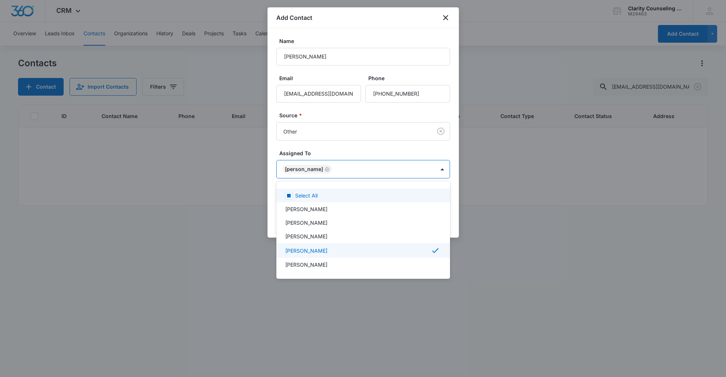
click at [338, 163] on div at bounding box center [363, 188] width 726 height 377
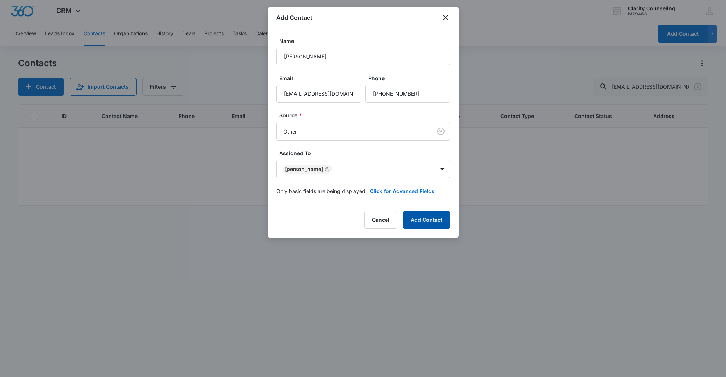
click at [428, 219] on button "Add Contact" at bounding box center [426, 220] width 47 height 18
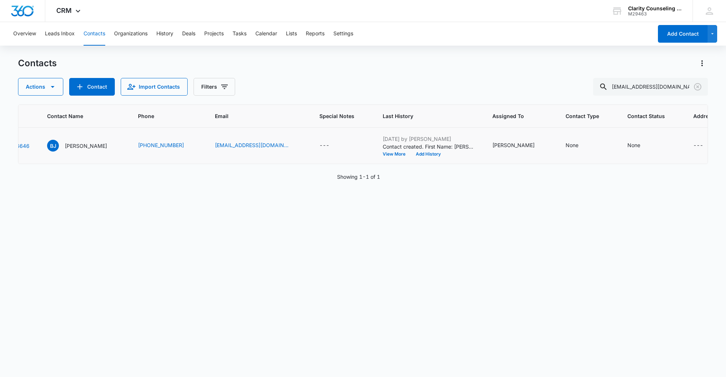
scroll to position [0, 42]
click at [628, 147] on div "None" at bounding box center [634, 145] width 13 height 8
click at [602, 102] on div "Contact Status" at bounding box center [603, 99] width 36 height 8
click at [617, 152] on p "[DATE] Reminder Email List" at bounding box center [611, 150] width 49 height 15
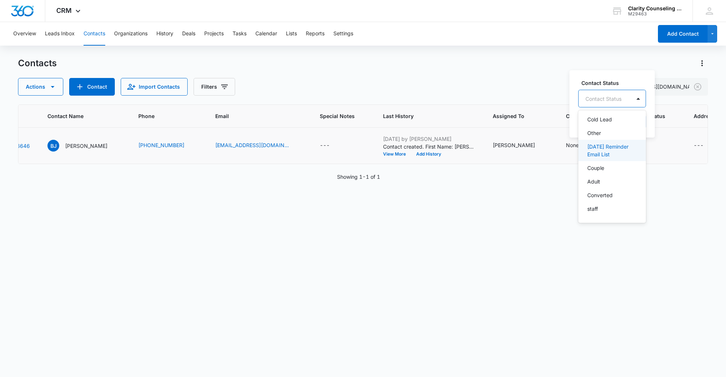
scroll to position [107, 0]
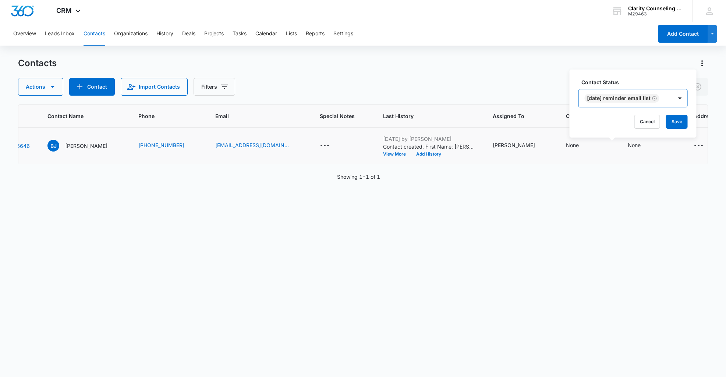
drag, startPoint x: 681, startPoint y: 97, endPoint x: 685, endPoint y: 106, distance: 9.5
click at [681, 97] on div at bounding box center [680, 98] width 12 height 12
click at [681, 121] on button "Save" at bounding box center [677, 122] width 22 height 14
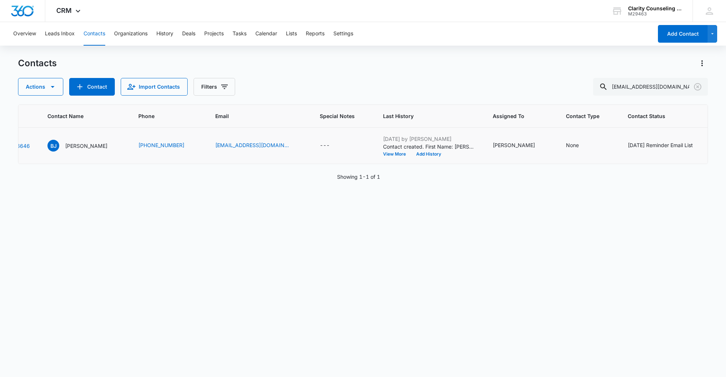
scroll to position [0, 0]
click at [698, 86] on icon "Clear" at bounding box center [697, 86] width 7 height 7
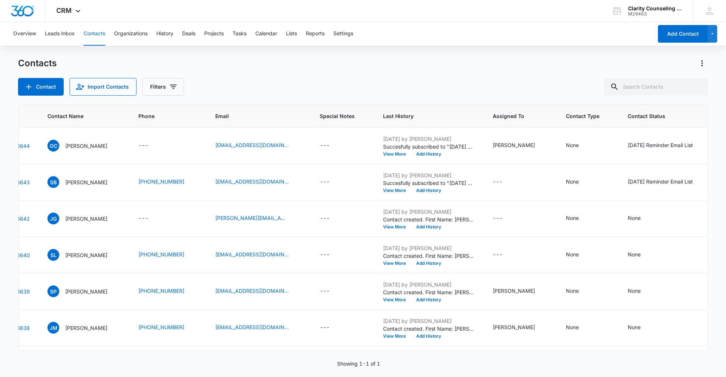
click at [698, 86] on div at bounding box center [698, 87] width 12 height 18
paste input "[EMAIL_ADDRESS][DOMAIN_NAME]"
type input "[EMAIL_ADDRESS][DOMAIN_NAME]"
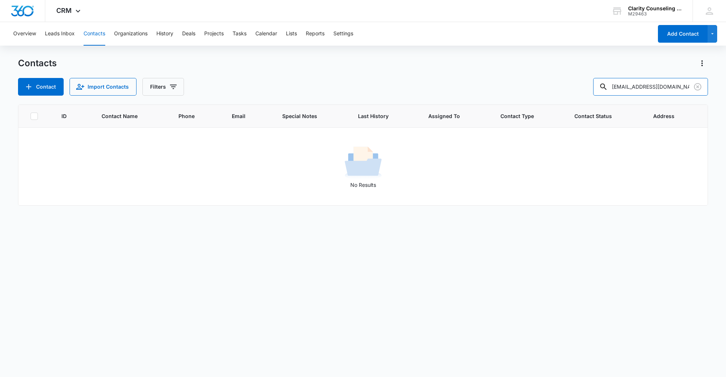
scroll to position [0, 0]
click at [54, 89] on button "Contact" at bounding box center [41, 87] width 46 height 18
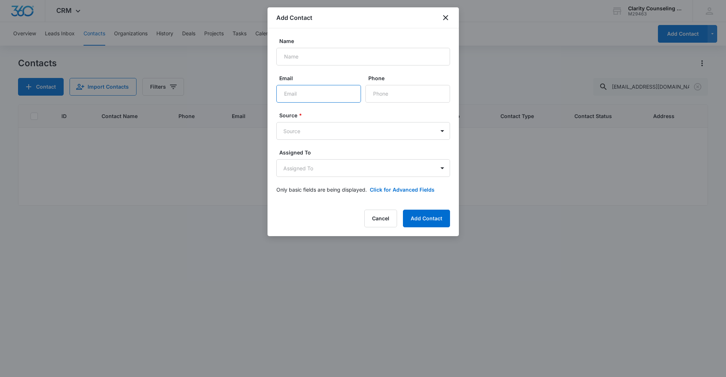
scroll to position [0, 0]
paste input "[EMAIL_ADDRESS][DOMAIN_NAME]"
type input "[EMAIL_ADDRESS][DOMAIN_NAME]"
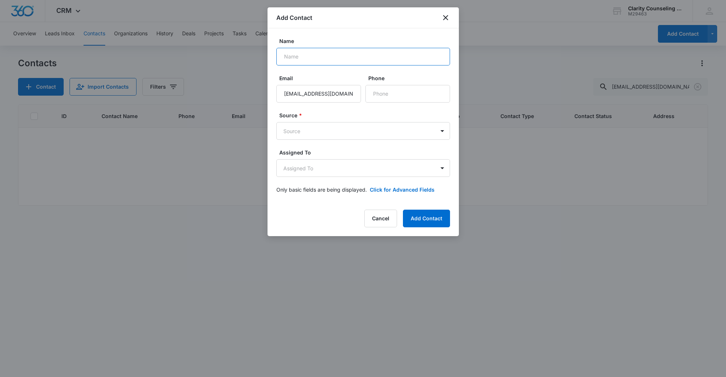
paste input "[PERSON_NAME]"
type input "[PERSON_NAME]"
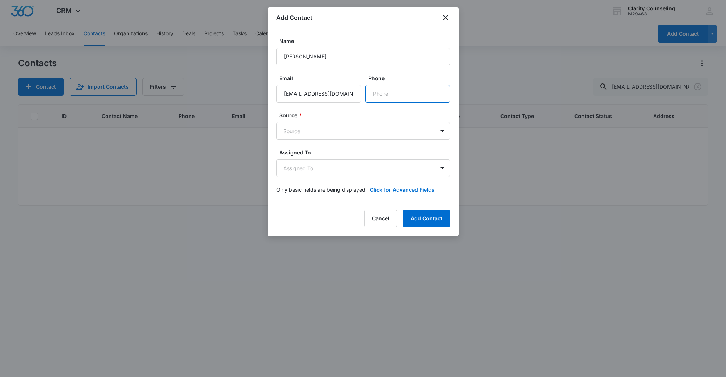
paste input "[PHONE_NUMBER]"
type input "[PHONE_NUMBER]"
click at [430, 224] on button "Add Contact" at bounding box center [426, 219] width 47 height 18
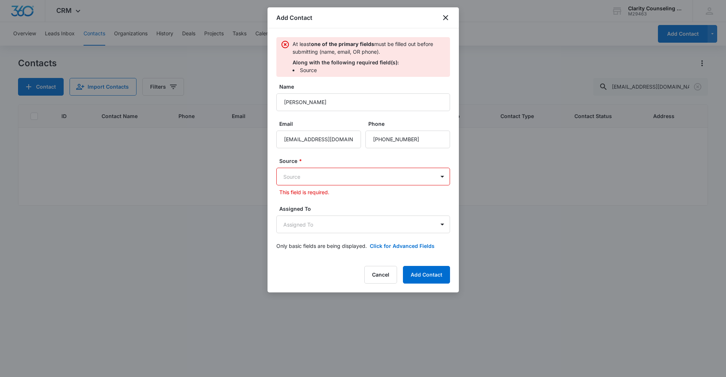
click at [339, 172] on body "CRM Apps Reputation Websites Forms CRM Email Social Content Ads Intelligence Fi…" at bounding box center [363, 188] width 726 height 377
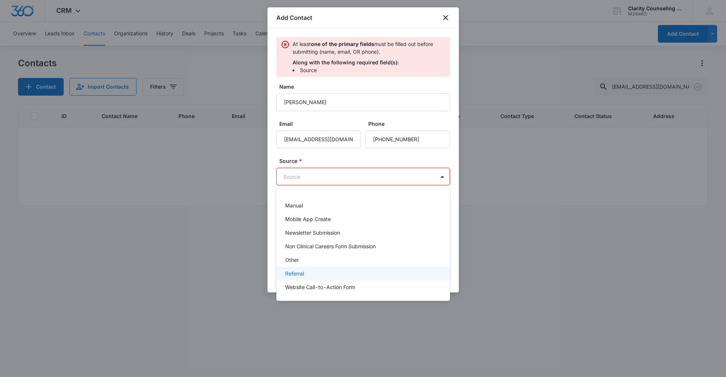
scroll to position [93, 0]
click at [320, 248] on div "Other" at bounding box center [362, 246] width 155 height 8
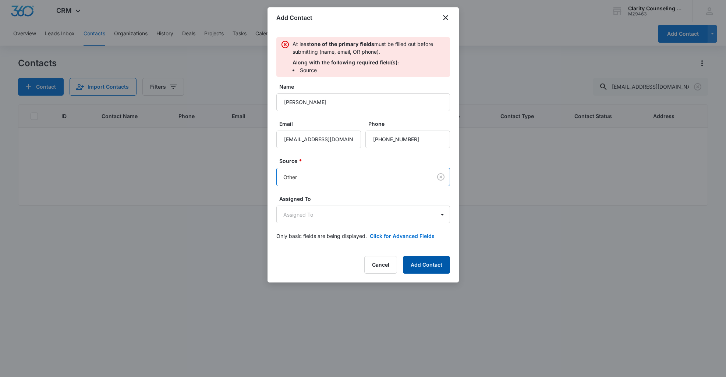
click at [434, 266] on button "Add Contact" at bounding box center [426, 265] width 47 height 18
